Goal: Check status: Check status

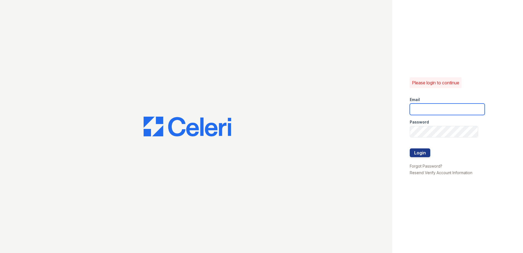
click at [417, 109] on input "email" at bounding box center [447, 108] width 75 height 11
type input "arriveodentonsouth@trinity-pm.com"
click at [420, 150] on button "Login" at bounding box center [420, 152] width 21 height 9
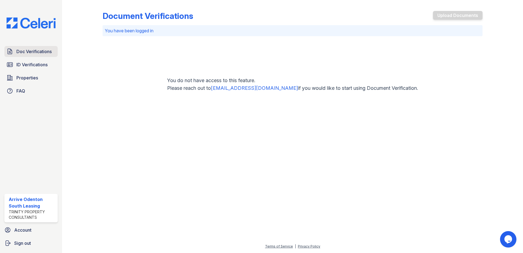
click at [24, 52] on span "Doc Verifications" at bounding box center [33, 51] width 35 height 7
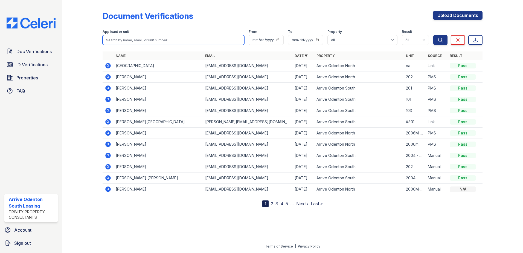
click at [128, 38] on input "search" at bounding box center [174, 40] width 142 height 10
type input "[PERSON_NAME]"
click at [434, 35] on button "Search" at bounding box center [441, 40] width 14 height 10
